Goal: Task Accomplishment & Management: Use online tool/utility

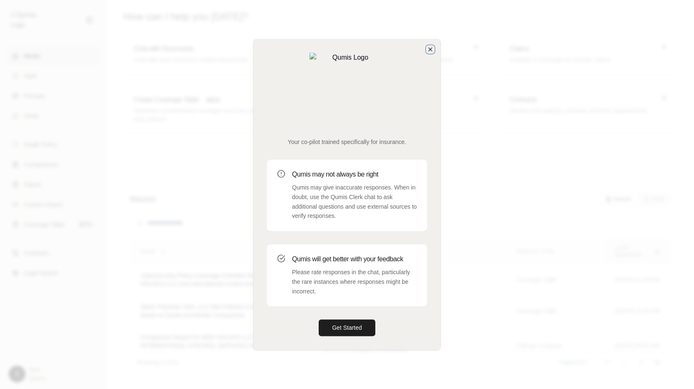
click at [434, 53] on icon "button" at bounding box center [430, 49] width 7 height 7
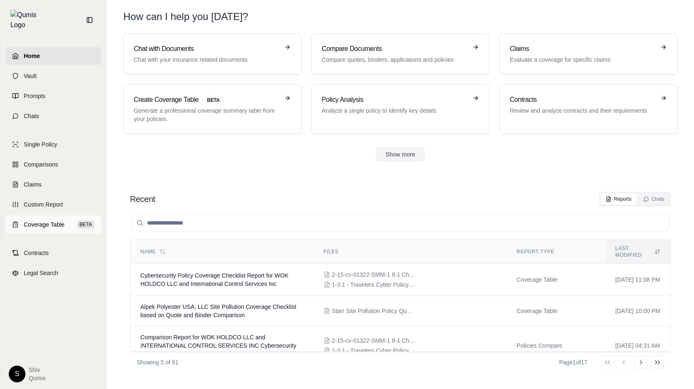
click at [49, 220] on span "Coverage Table" at bounding box center [44, 224] width 41 height 8
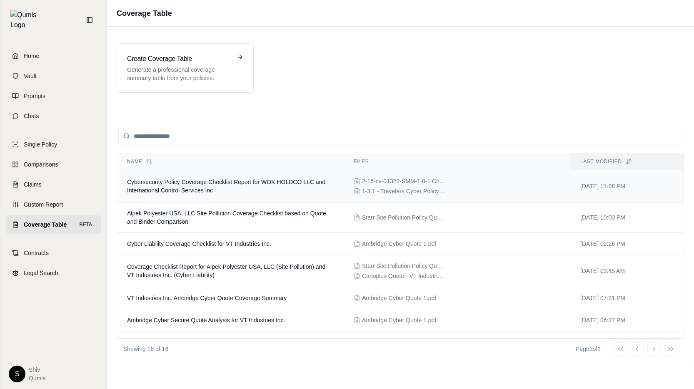
click at [225, 191] on td "Cybersecurity Policy Coverage Checklist Report for WOK HOLDCO LLC and Internati…" at bounding box center [230, 186] width 227 height 32
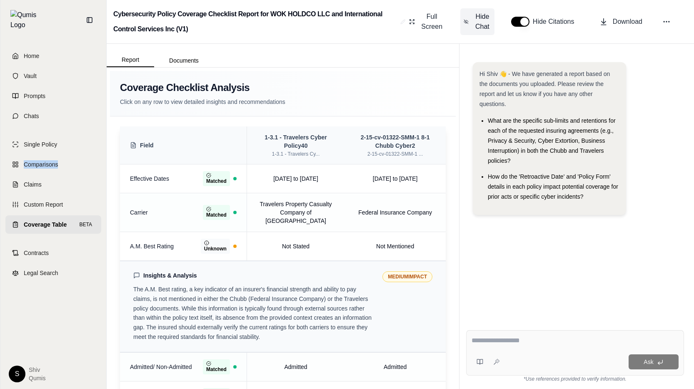
click at [488, 19] on span "Hide Chat" at bounding box center [483, 22] width 18 height 20
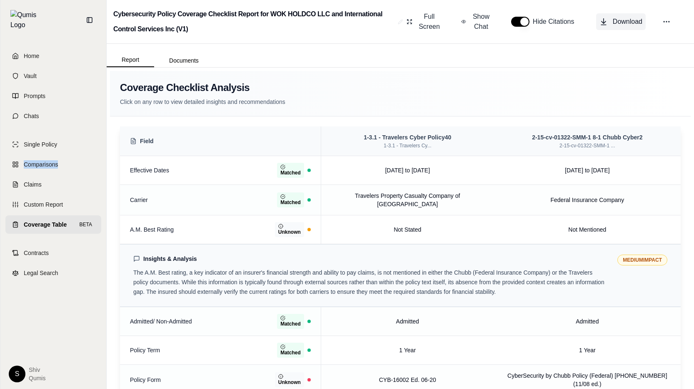
click at [616, 21] on span "Download" at bounding box center [628, 22] width 30 height 10
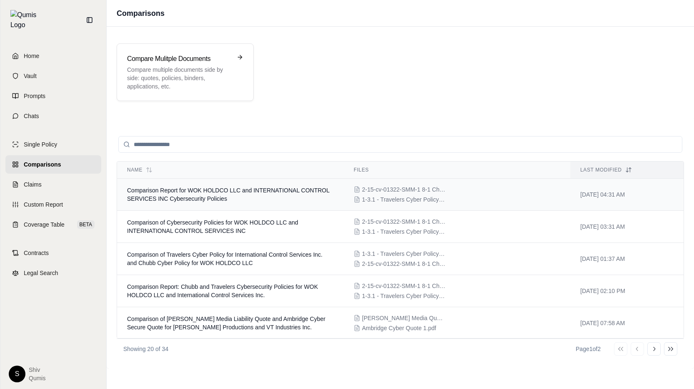
click at [250, 207] on td "Comparison Report for WOK HOLDCO LLC and INTERNATIONAL CONTROL SERVICES INC Cyb…" at bounding box center [230, 194] width 227 height 32
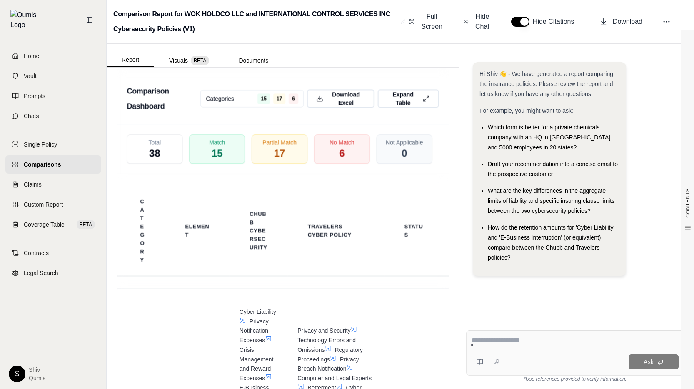
scroll to position [1869, 0]
click at [134, 84] on h3 "Comparison Dashboard" at bounding box center [164, 99] width 74 height 30
click at [49, 220] on span "Coverage Table" at bounding box center [44, 224] width 41 height 8
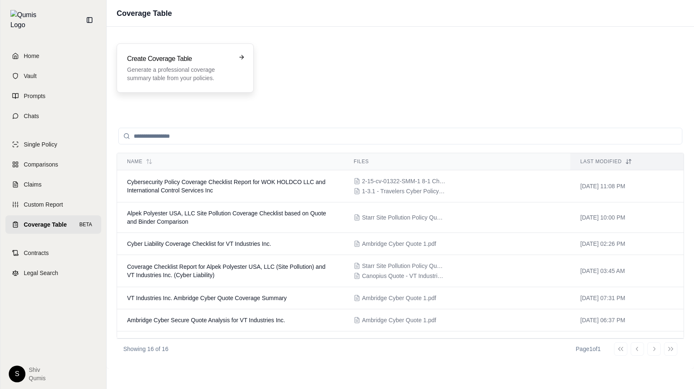
click at [198, 56] on h3 "Create Coverage Table" at bounding box center [179, 59] width 105 height 10
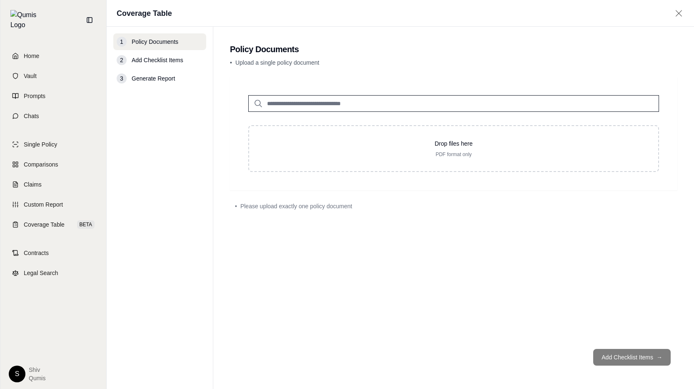
click at [311, 98] on input "search" at bounding box center [453, 103] width 411 height 17
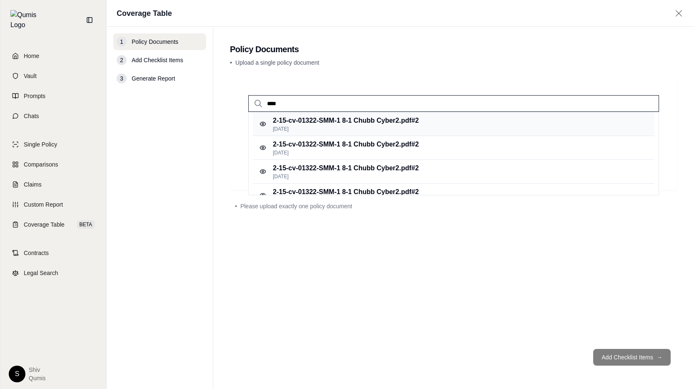
type input "****"
click at [326, 124] on p "2-15-cv-01322-SMM-1 8-1 Chubb Cyber2.pdf #2" at bounding box center [346, 120] width 146 height 10
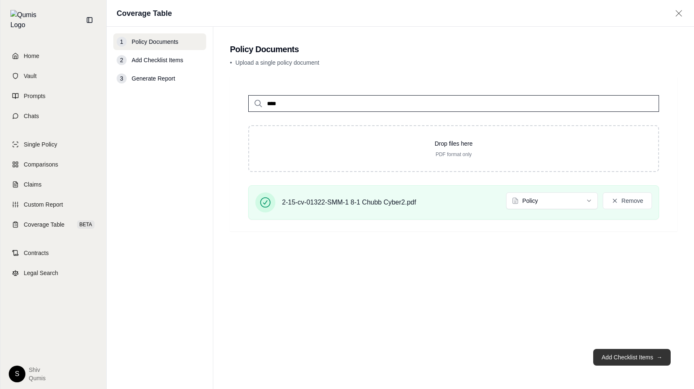
click at [647, 358] on button "Add Checklist Items →" at bounding box center [633, 356] width 78 height 17
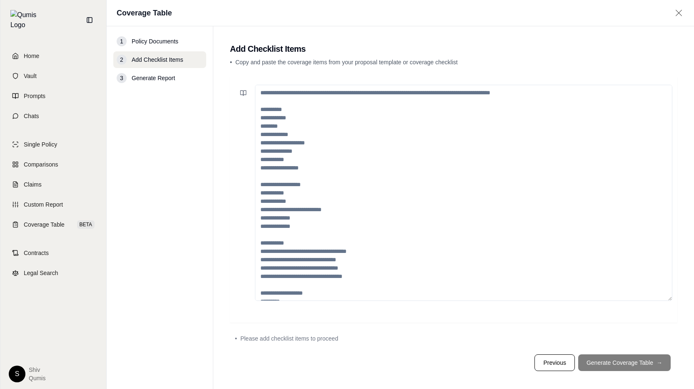
drag, startPoint x: 325, startPoint y: 105, endPoint x: 340, endPoint y: 215, distance: 110.6
click at [339, 215] on textarea at bounding box center [464, 193] width 418 height 216
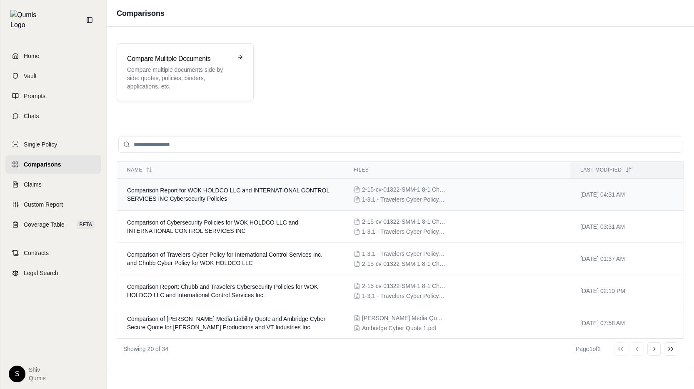
click at [232, 198] on td "Comparison Report for WOK HOLDCO LLC and INTERNATIONAL CONTROL SERVICES INC Cyb…" at bounding box center [230, 194] width 227 height 32
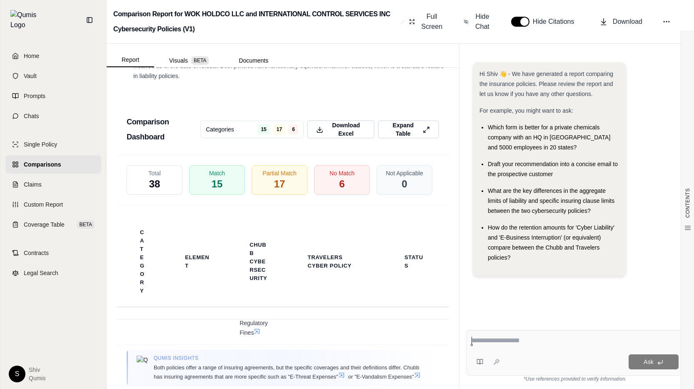
scroll to position [1838, 0]
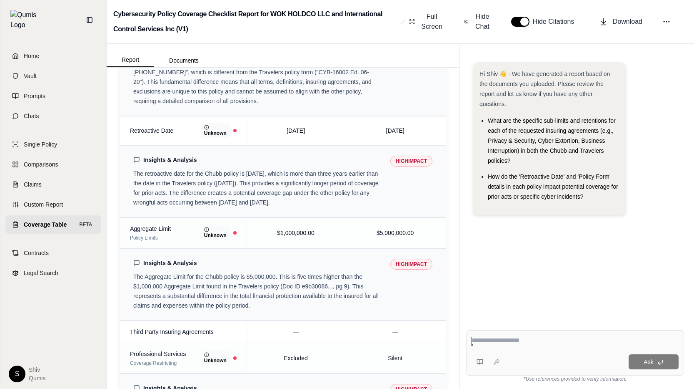
scroll to position [414, 0]
